Goal: Task Accomplishment & Management: Use online tool/utility

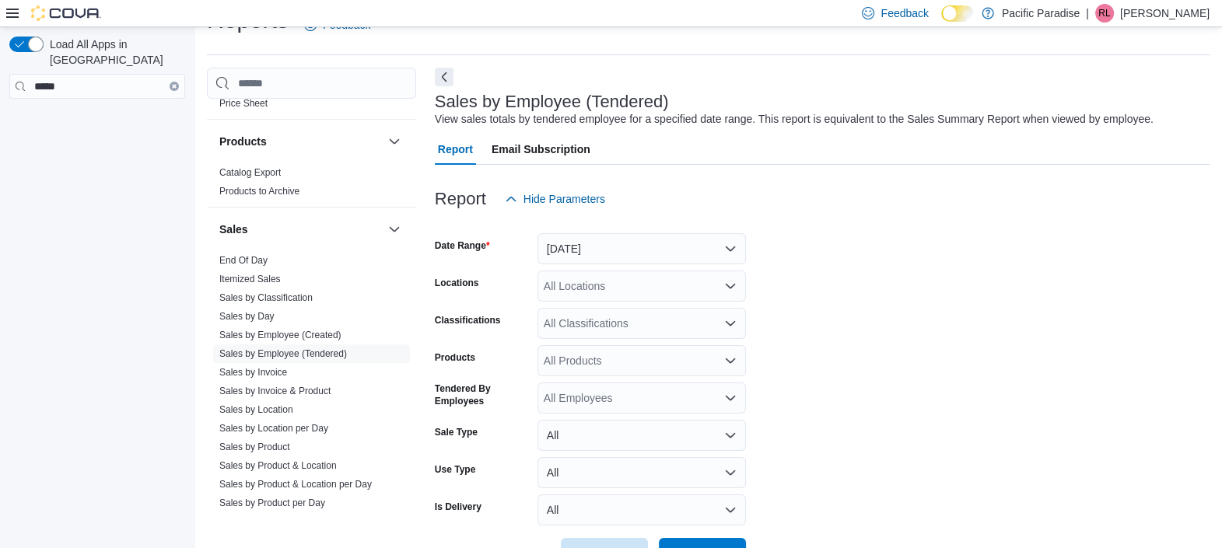
scroll to position [841, 0]
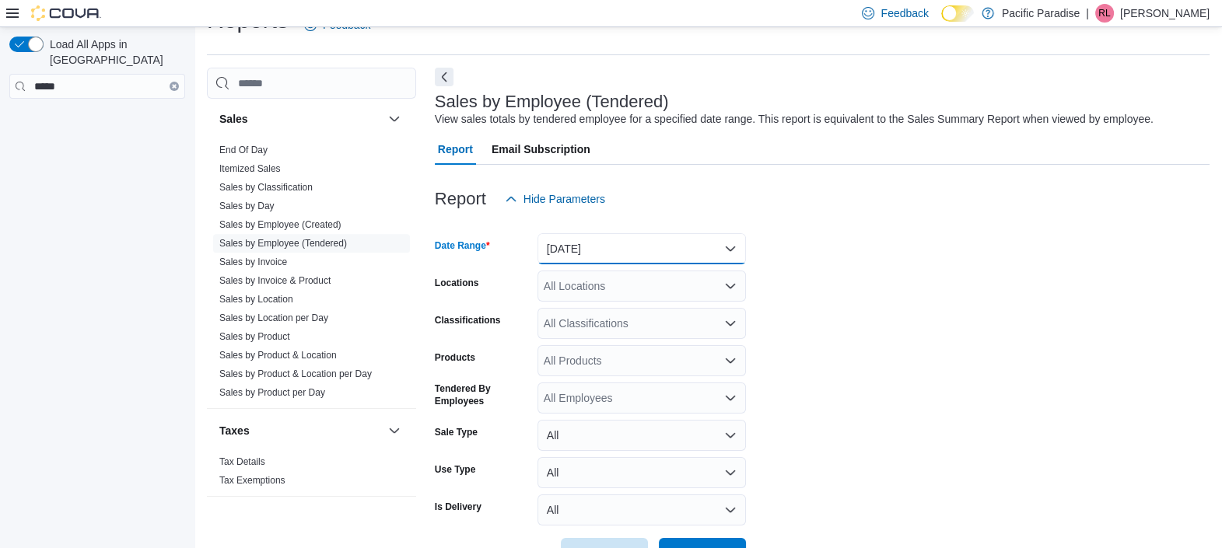
click at [586, 247] on button "Yesterday" at bounding box center [641, 248] width 208 height 31
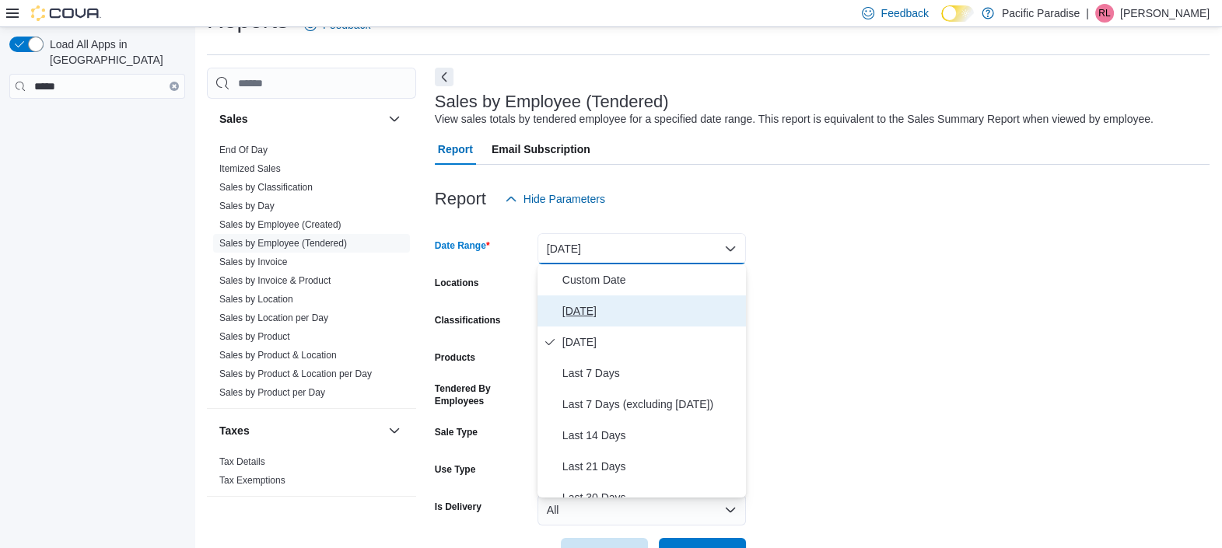
click at [587, 303] on span "[DATE]" at bounding box center [650, 311] width 177 height 19
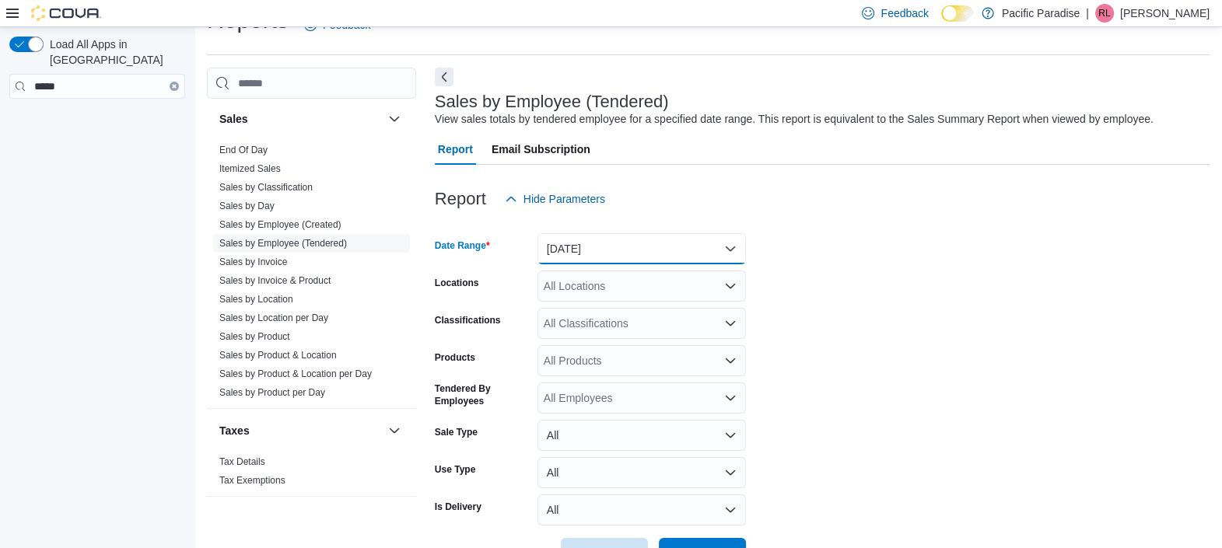
scroll to position [86, 0]
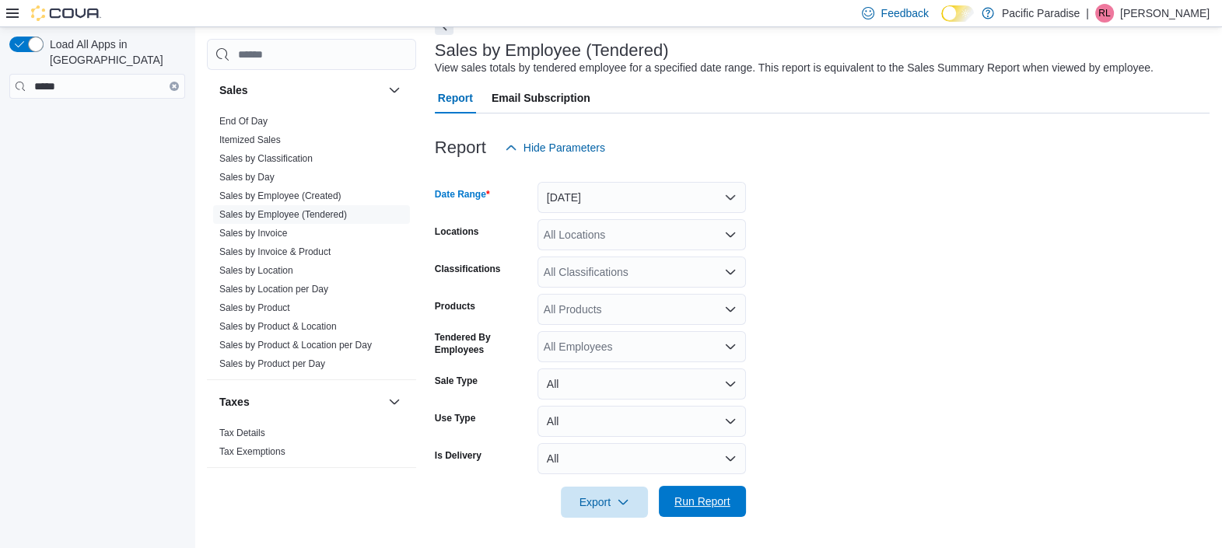
click at [699, 513] on span "Run Report" at bounding box center [702, 501] width 68 height 31
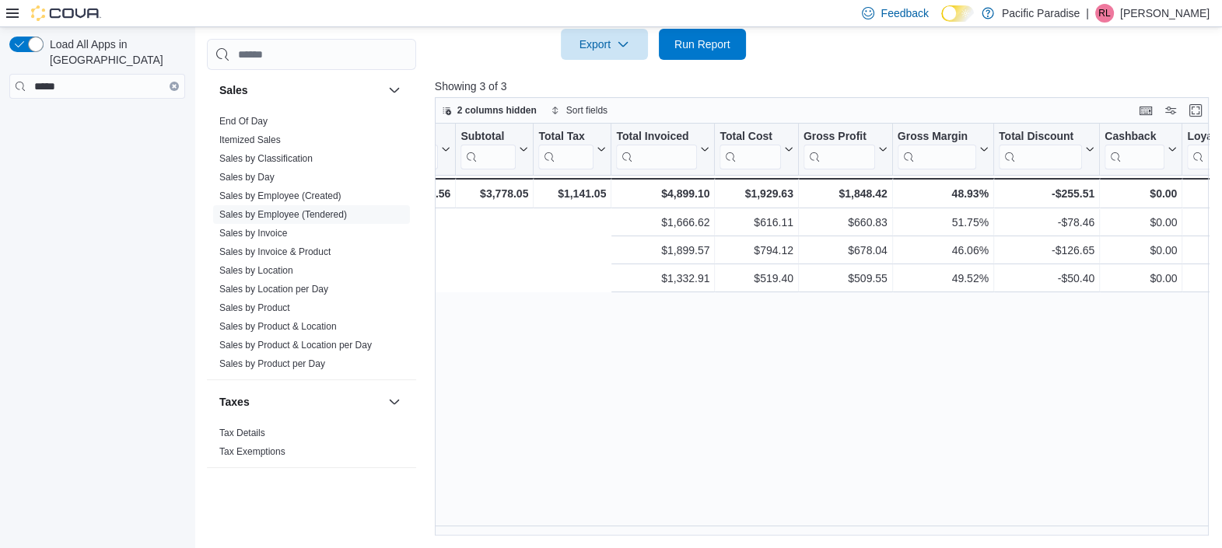
scroll to position [0, 1458]
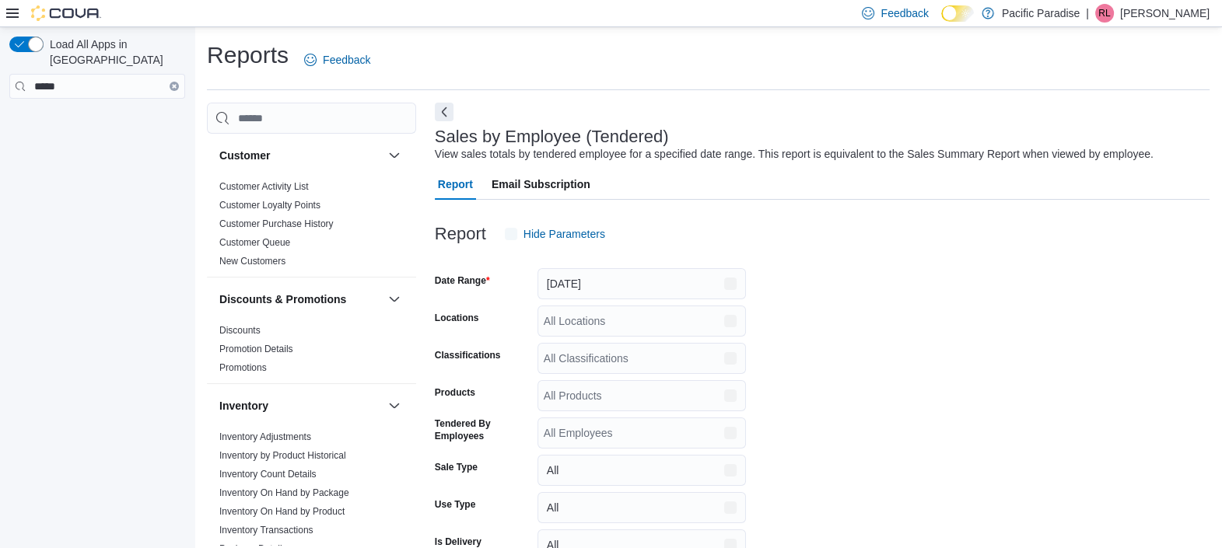
scroll to position [35, 0]
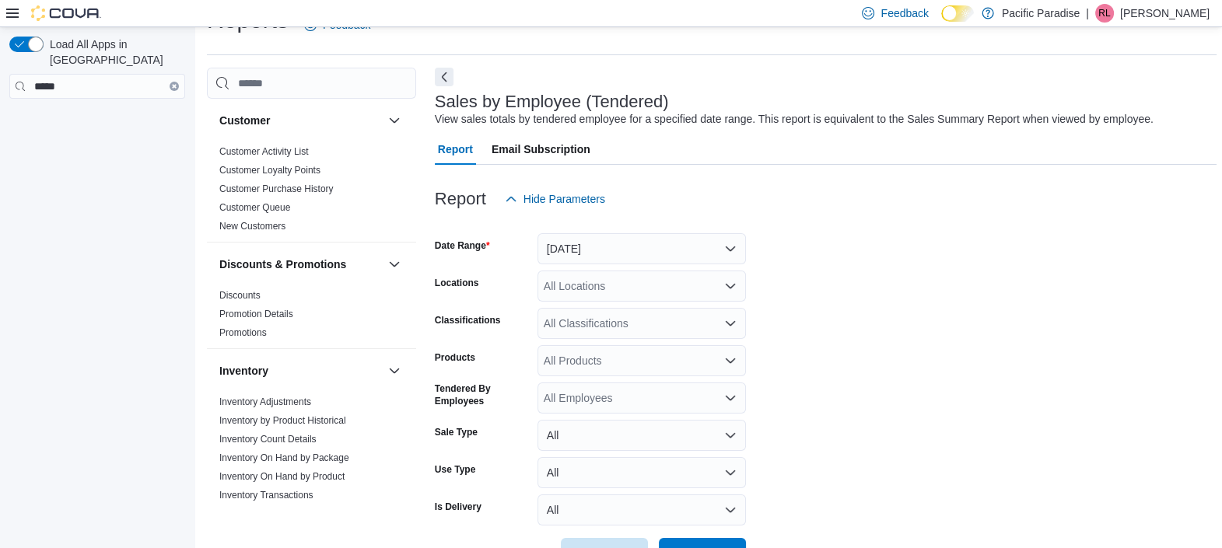
click at [127, 152] on div "Load All Apps in [GEOGRAPHIC_DATA] ****" at bounding box center [97, 290] width 194 height 527
click at [629, 287] on div "All Locations" at bounding box center [641, 286] width 208 height 31
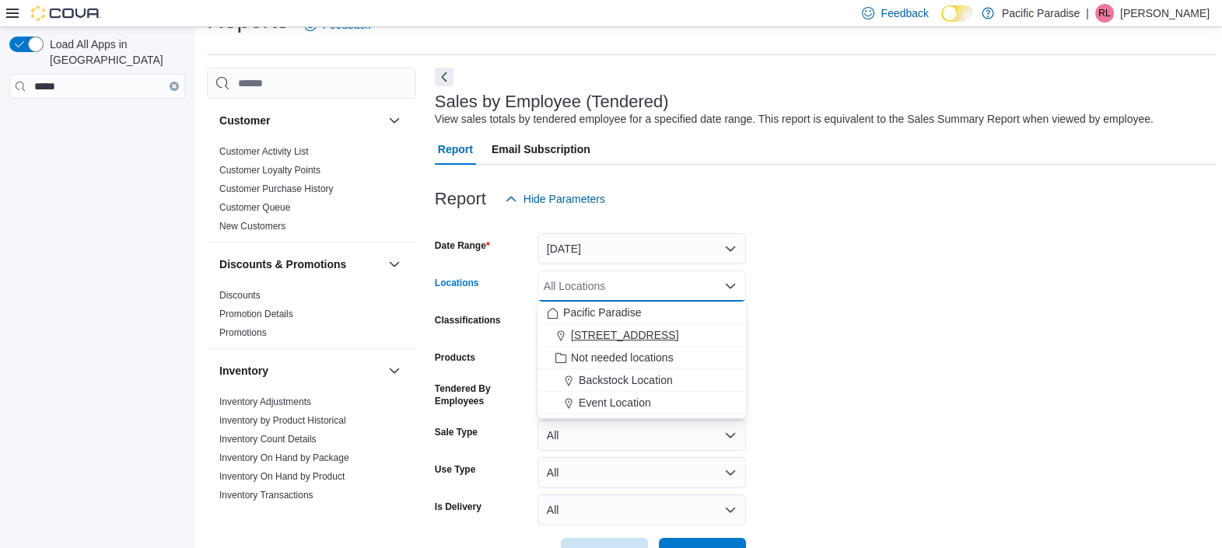
click at [626, 333] on span "[STREET_ADDRESS]" at bounding box center [624, 335] width 107 height 16
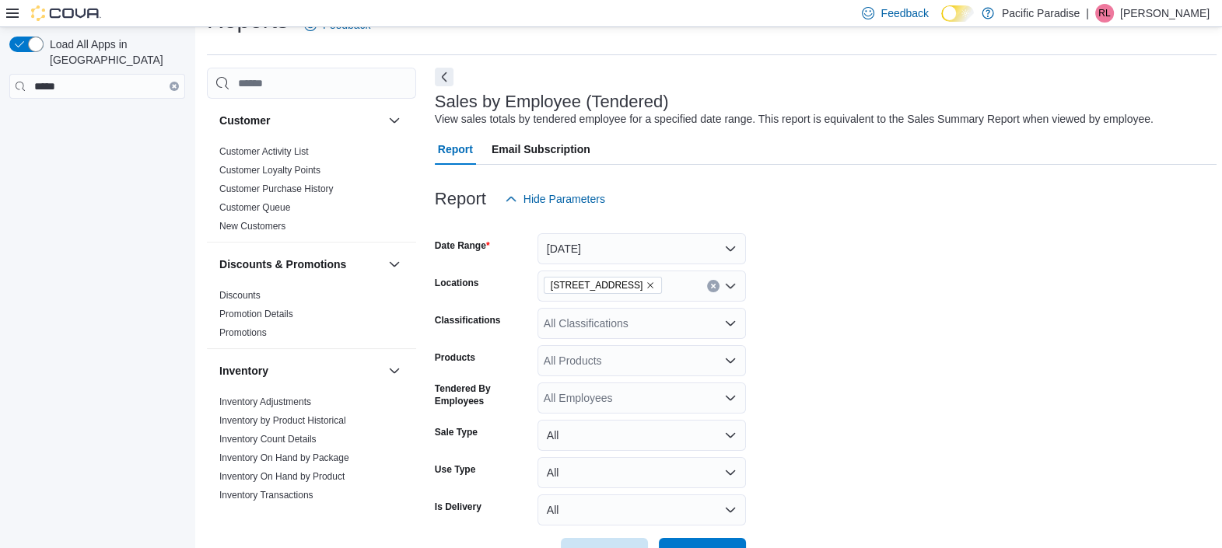
click at [841, 389] on form "Date Range [DATE] Locations [STREET_ADDRESS] Classifications All Classification…" at bounding box center [826, 392] width 782 height 355
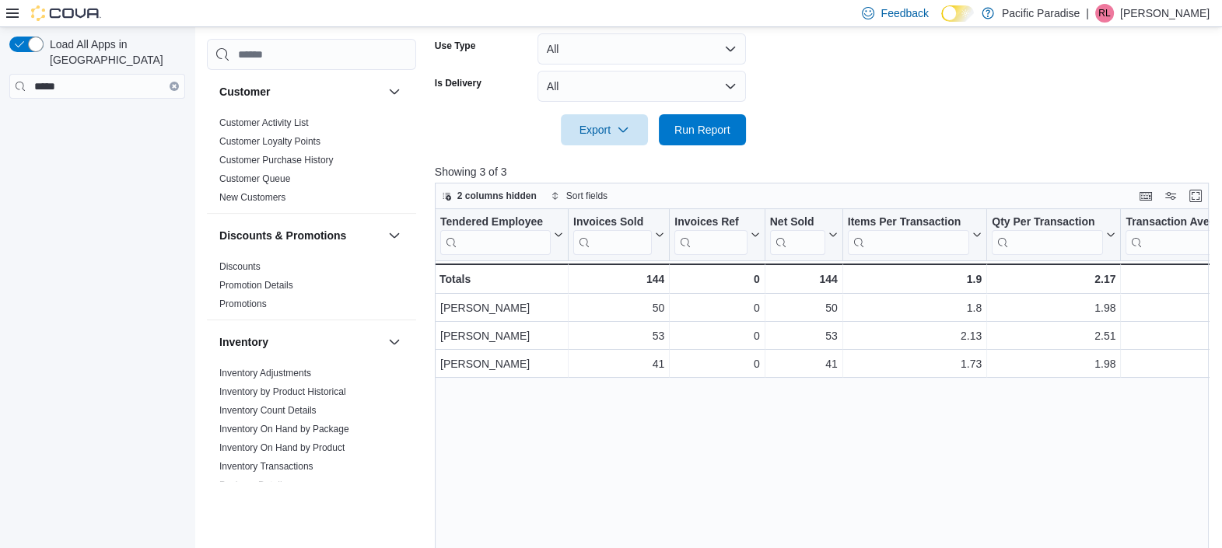
scroll to position [544, 0]
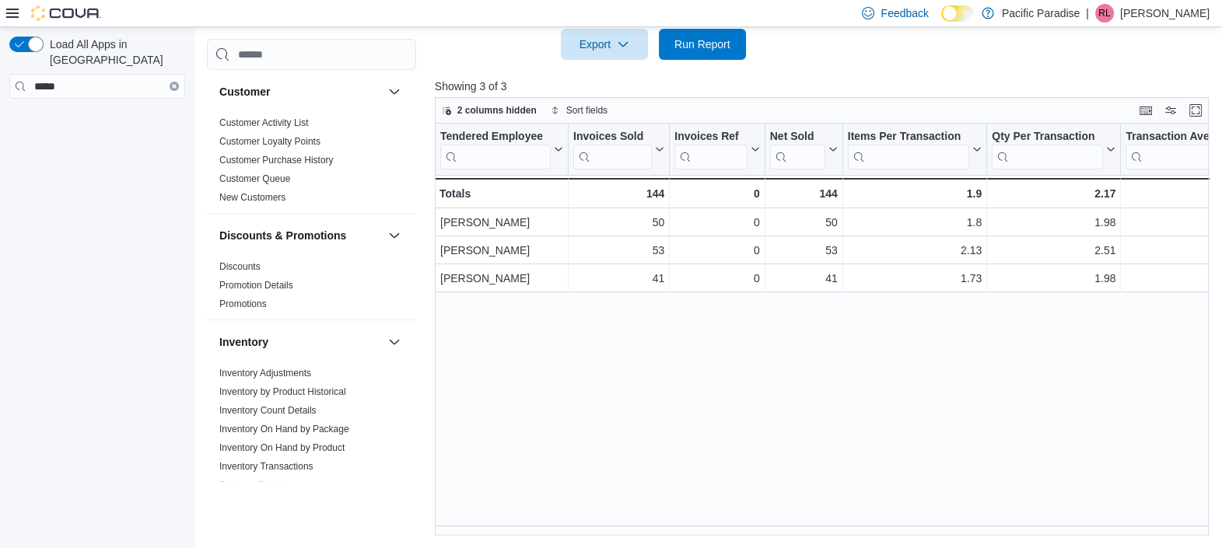
click at [635, 521] on div "Tendered Employee Click to view column header actions Invoices Sold Click to vi…" at bounding box center [826, 330] width 782 height 412
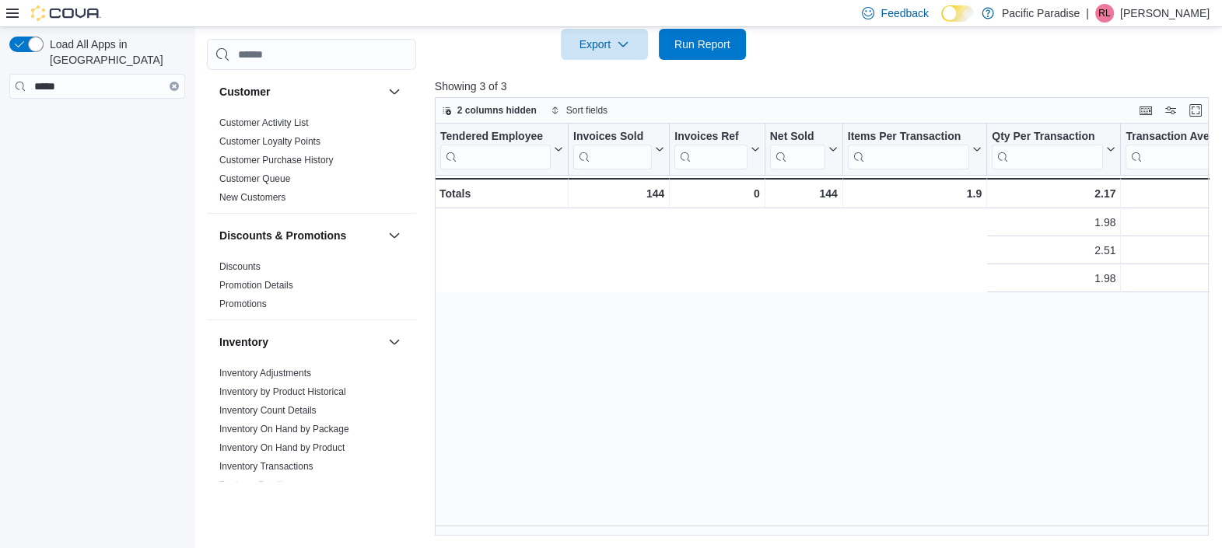
scroll to position [0, 1458]
